Goal: Task Accomplishment & Management: Complete application form

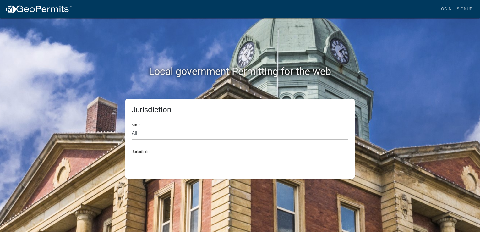
click at [135, 131] on select "All [US_STATE] [US_STATE] [US_STATE] [US_STATE] [US_STATE] [US_STATE] [US_STATE…" at bounding box center [239, 133] width 217 height 13
select select "[US_STATE]"
click at [131, 127] on select "All [US_STATE] [US_STATE] [US_STATE] [US_STATE] [US_STATE] [US_STATE] [US_STATE…" at bounding box center [239, 133] width 217 height 13
click at [174, 158] on select "[GEOGRAPHIC_DATA], [US_STATE] [GEOGRAPHIC_DATA], [US_STATE] [GEOGRAPHIC_DATA], …" at bounding box center [239, 159] width 217 height 13
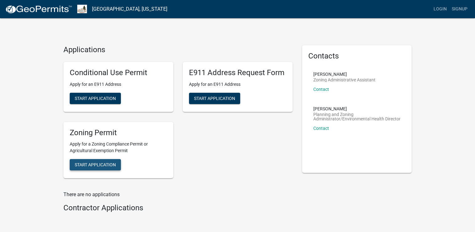
click at [102, 163] on span "Start Application" at bounding box center [95, 164] width 41 height 5
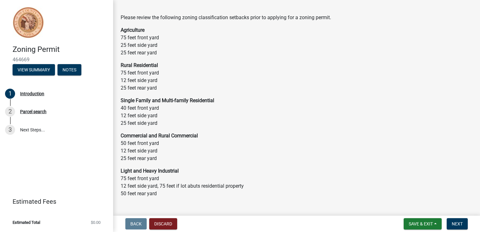
scroll to position [31, 0]
